Goal: Find contact information: Find contact information

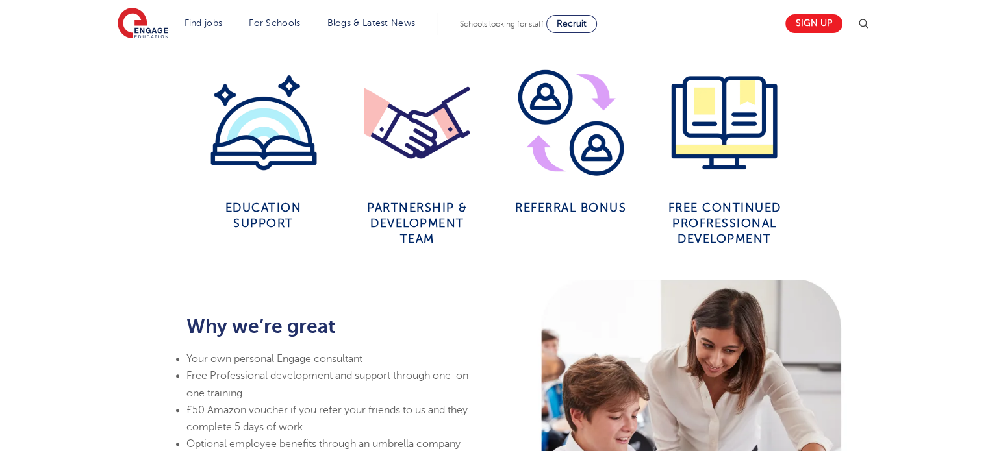
scroll to position [587, 0]
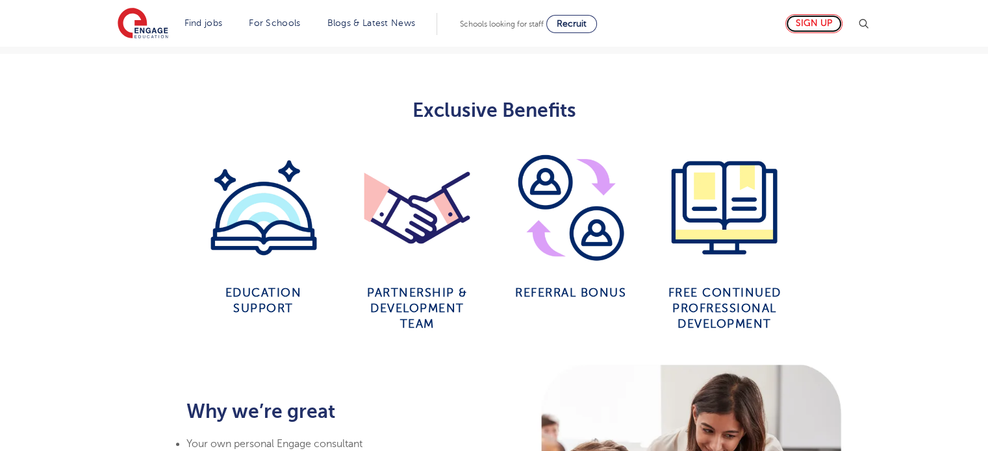
click at [825, 25] on link "Sign up" at bounding box center [813, 23] width 57 height 19
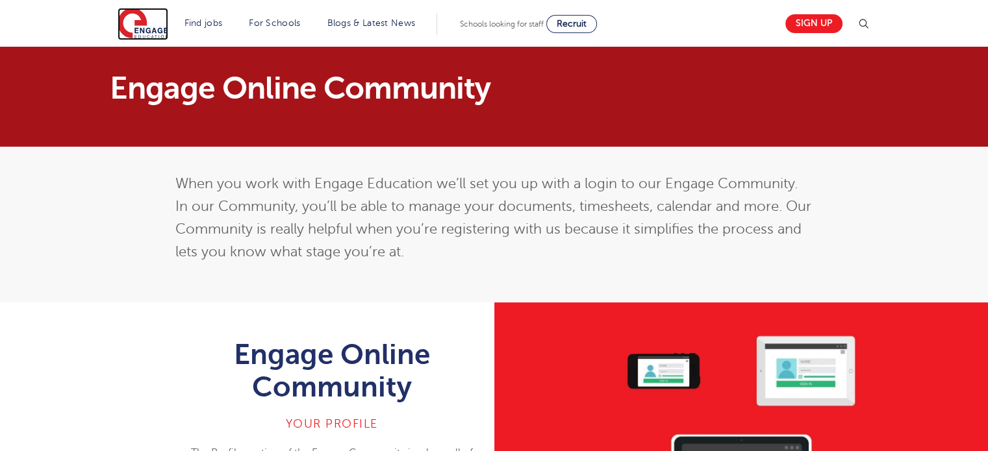
click at [145, 31] on img at bounding box center [143, 24] width 51 height 32
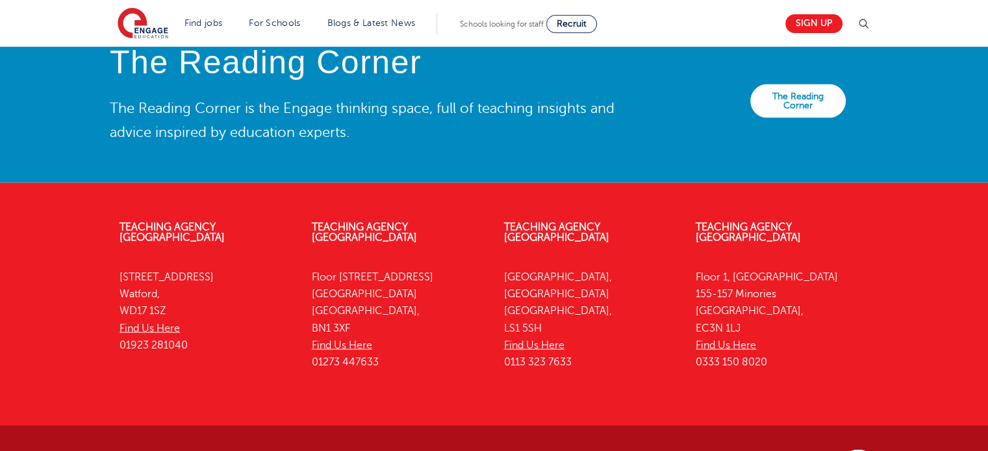
scroll to position [2985, 0]
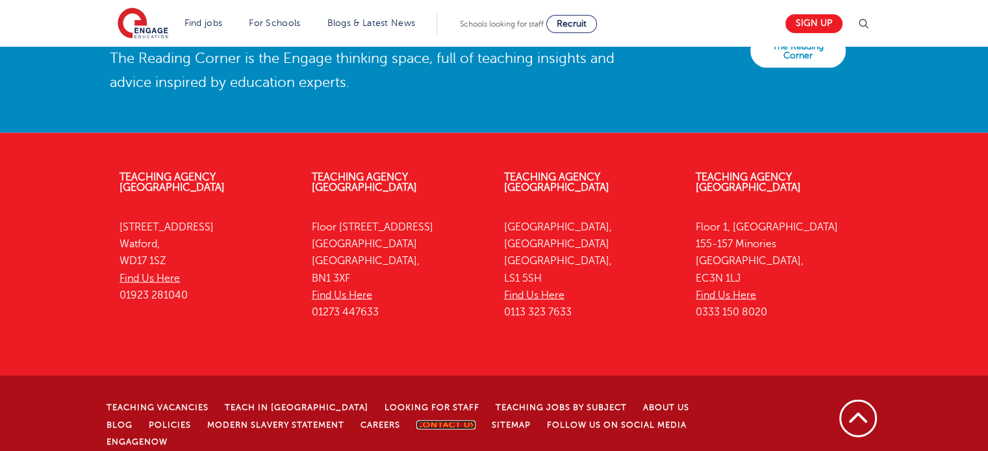
click at [416, 421] on link "Contact Us" at bounding box center [445, 425] width 59 height 9
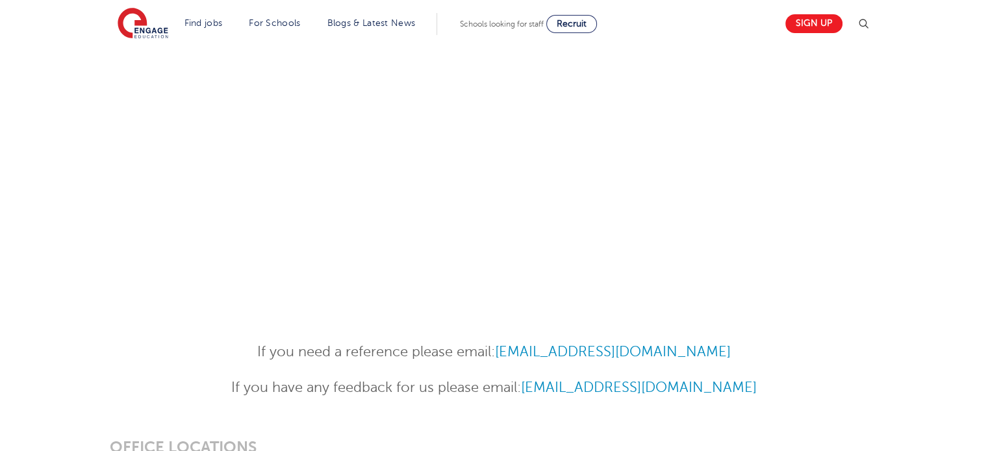
scroll to position [781, 0]
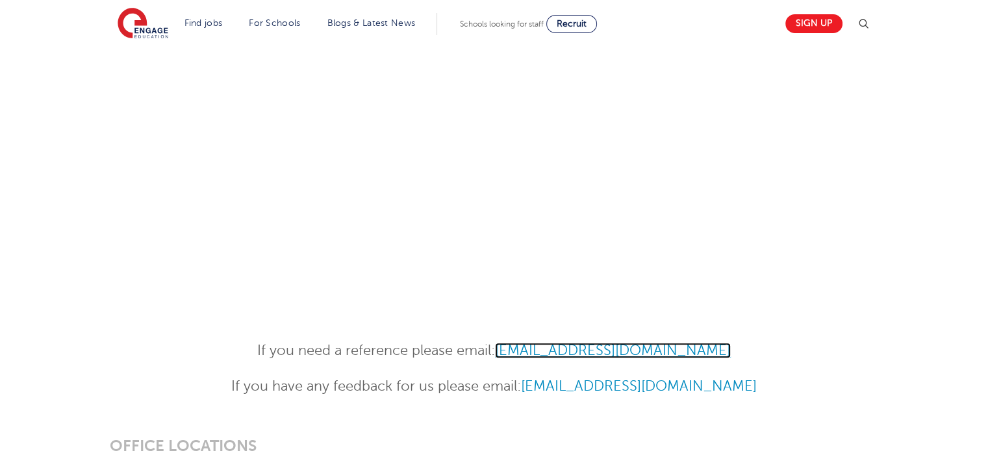
click at [560, 355] on link "References@engagepartners.co.uk" at bounding box center [613, 351] width 236 height 16
drag, startPoint x: 741, startPoint y: 360, endPoint x: 505, endPoint y: 355, distance: 236.4
click at [505, 355] on p "If you need a reference please email: References@engagepartners.co.uk" at bounding box center [493, 351] width 637 height 23
copy link "References@engagepartners.co.uk"
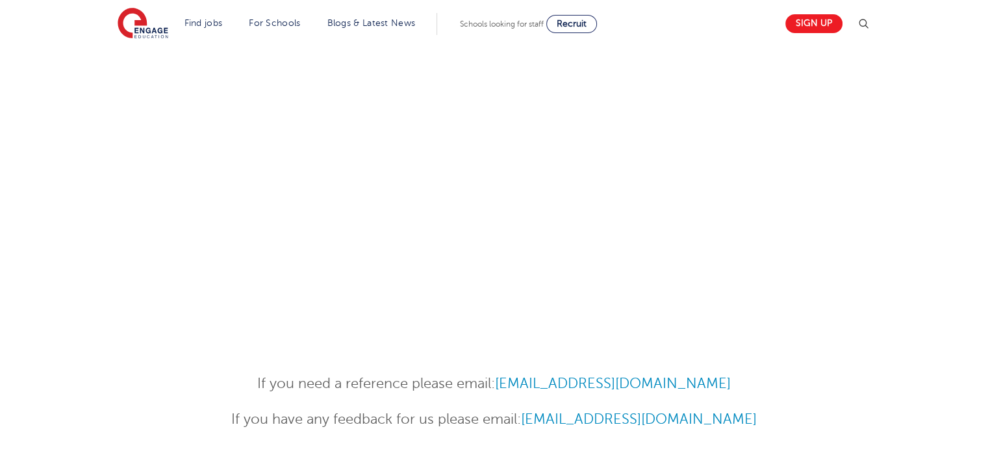
scroll to position [758, 0]
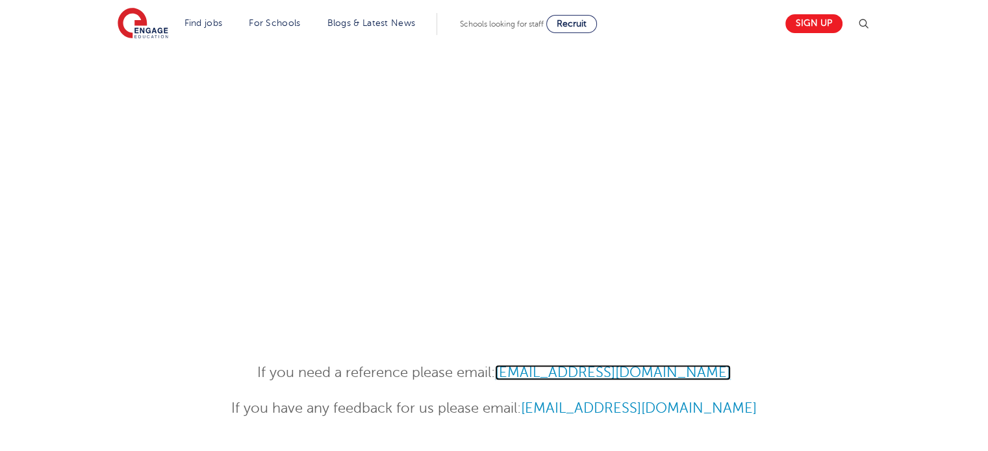
copy link "References@engagepartners.co.uk"
